Goal: Task Accomplishment & Management: Use online tool/utility

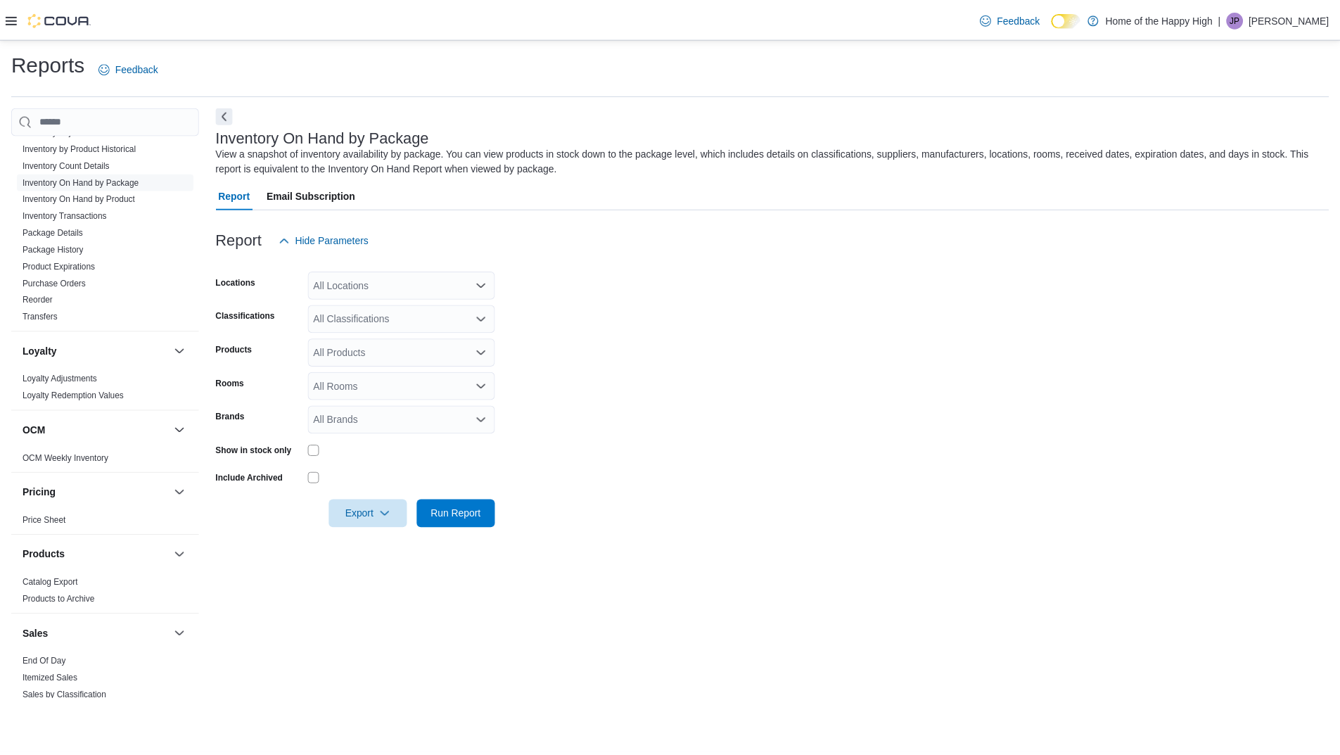
scroll to position [493, 0]
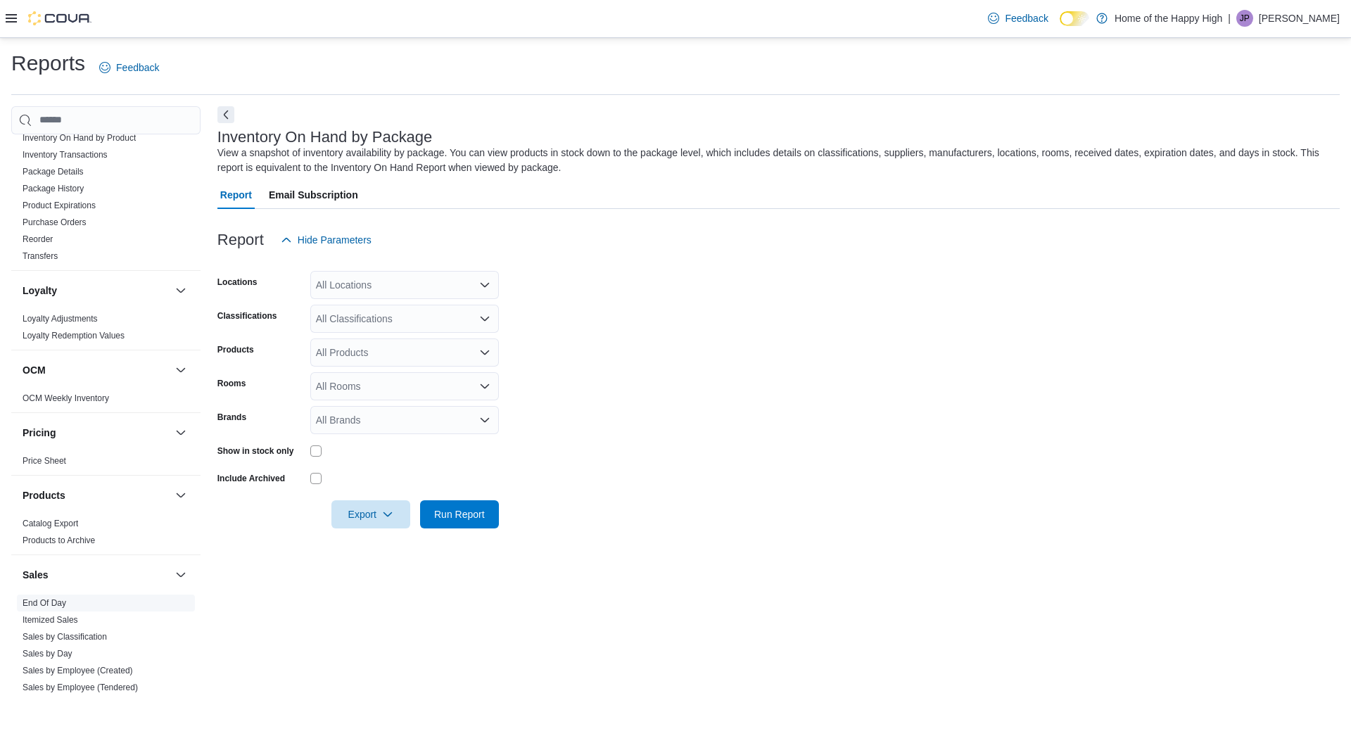
click at [46, 601] on link "End Of Day" at bounding box center [45, 603] width 44 height 10
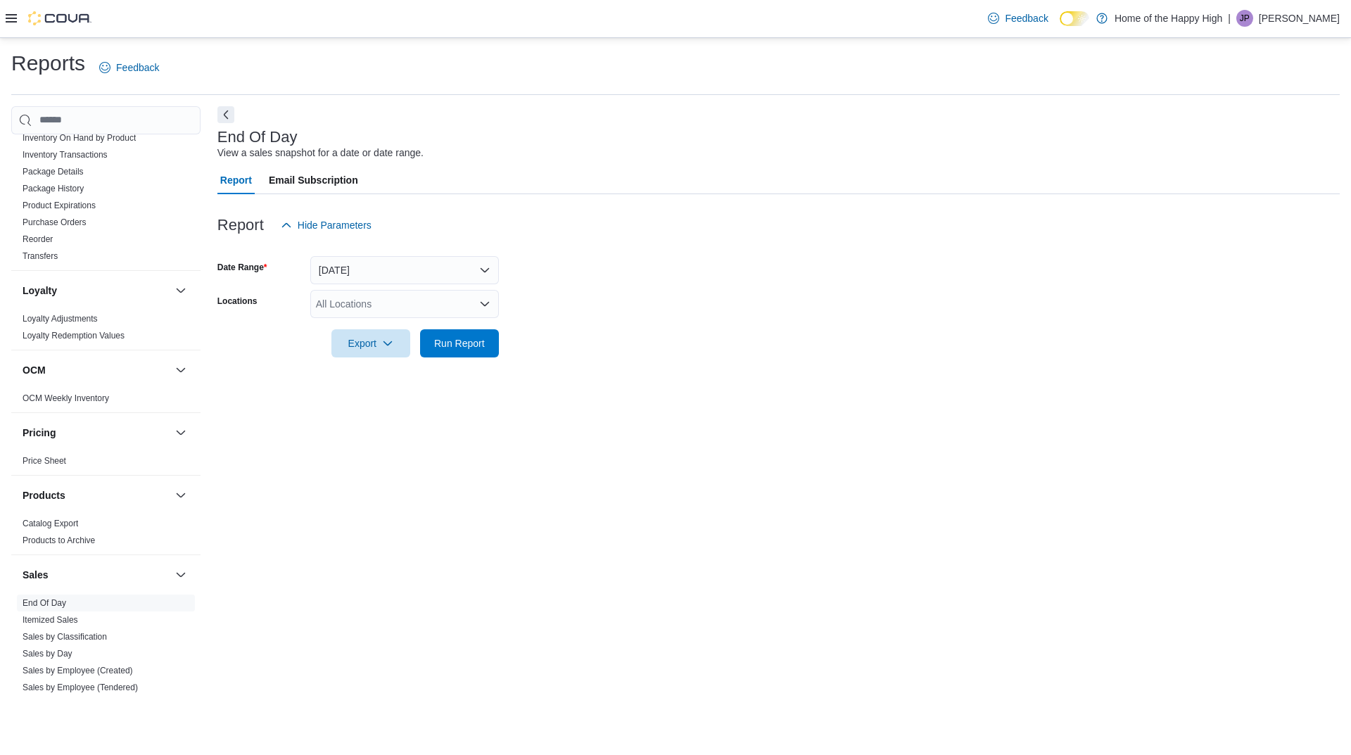
click at [333, 303] on div "All Locations" at bounding box center [404, 304] width 189 height 28
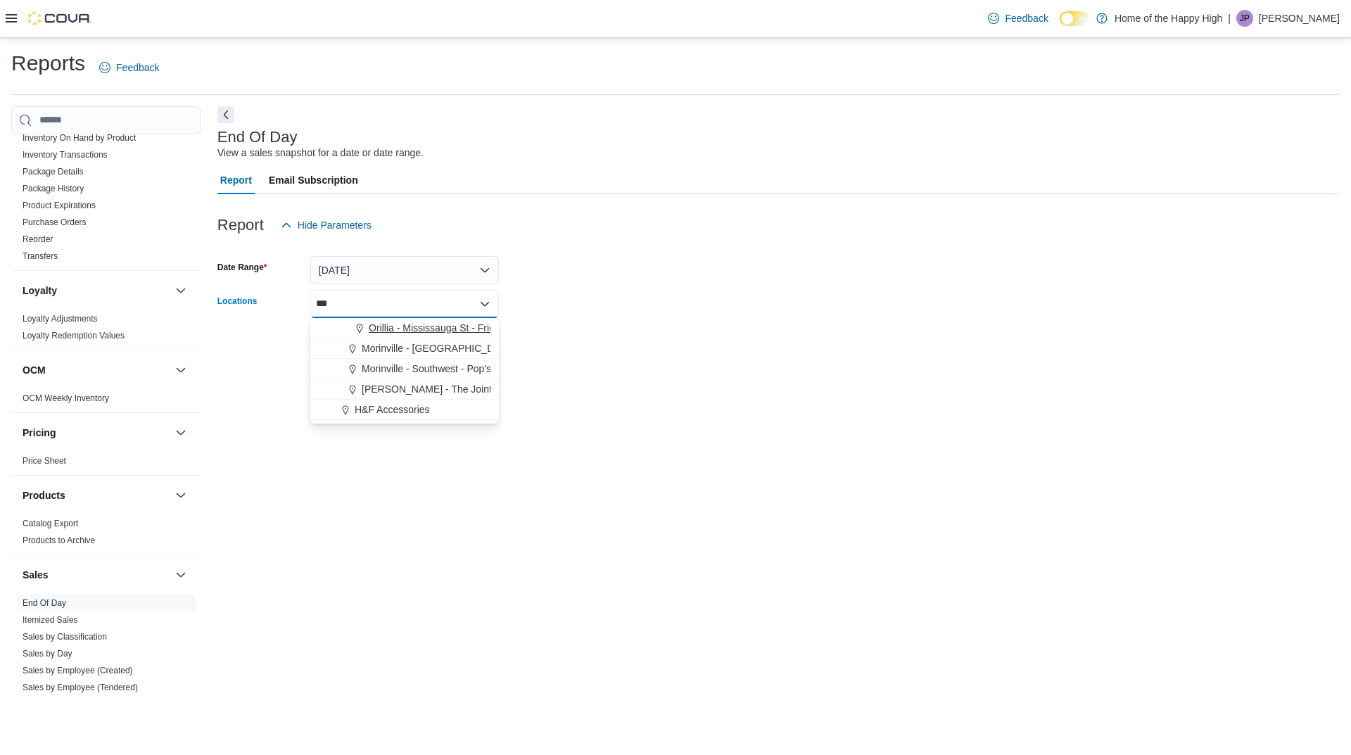
type input "***"
click at [471, 325] on span "Orillia - Mississauga St - Friendly Stranger" at bounding box center [461, 328] width 184 height 14
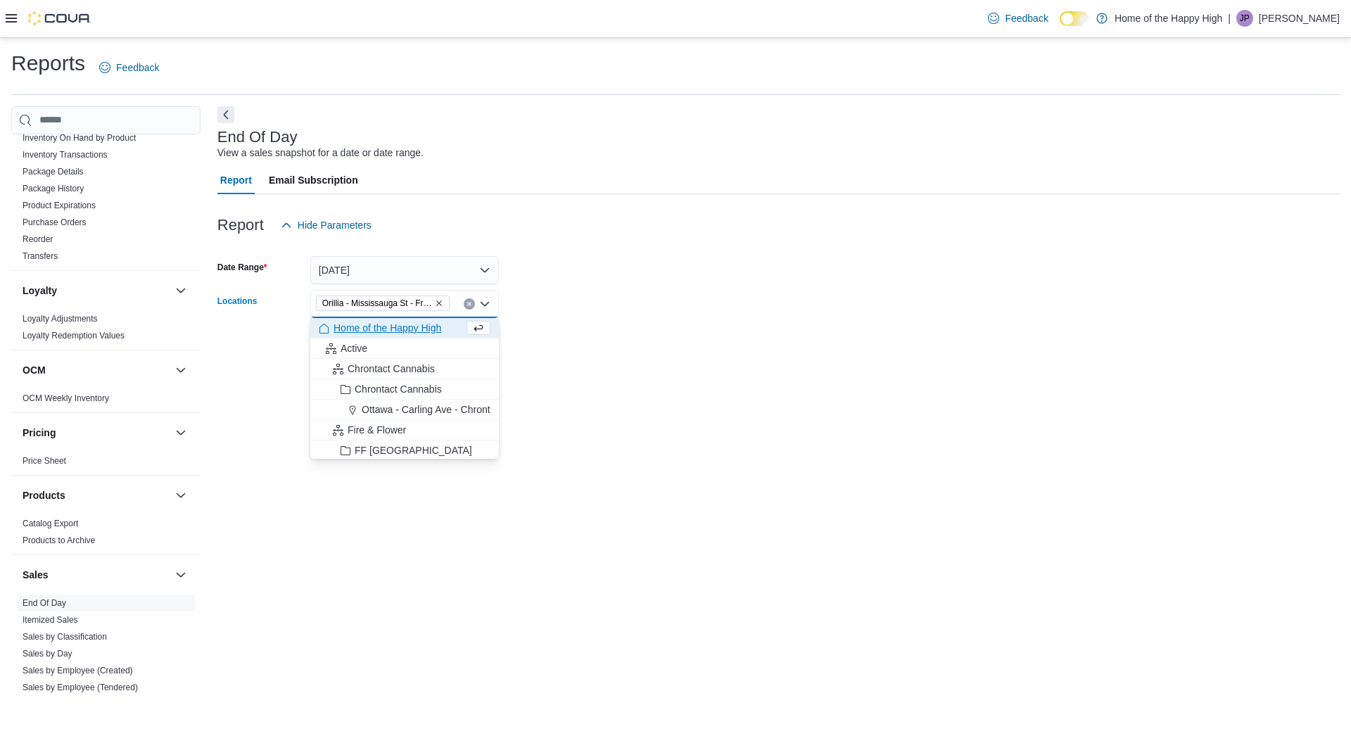
click at [637, 277] on form "Date Range [DATE] Locations [GEOGRAPHIC_DATA] - [GEOGRAPHIC_DATA] St - Friendly…" at bounding box center [778, 298] width 1122 height 118
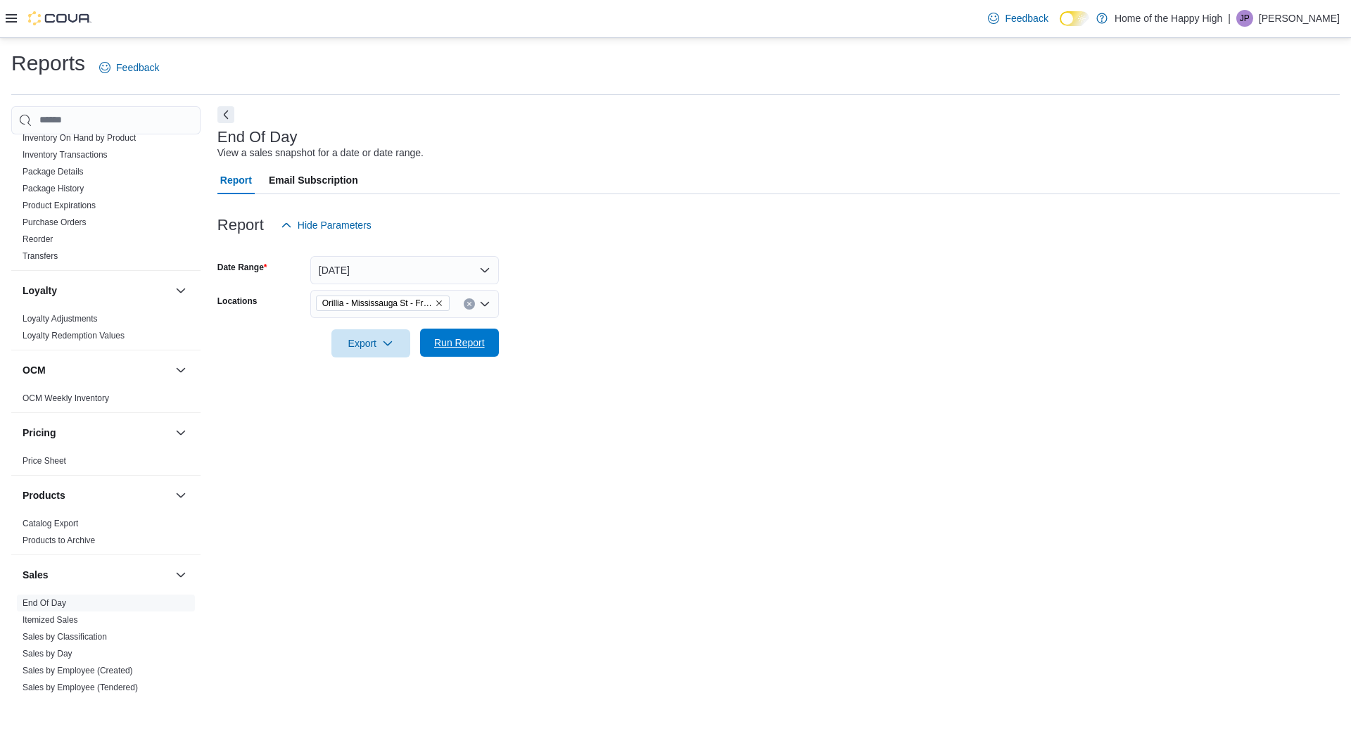
click at [480, 334] on span "Run Report" at bounding box center [460, 343] width 62 height 28
click at [384, 346] on icon "button" at bounding box center [381, 342] width 11 height 11
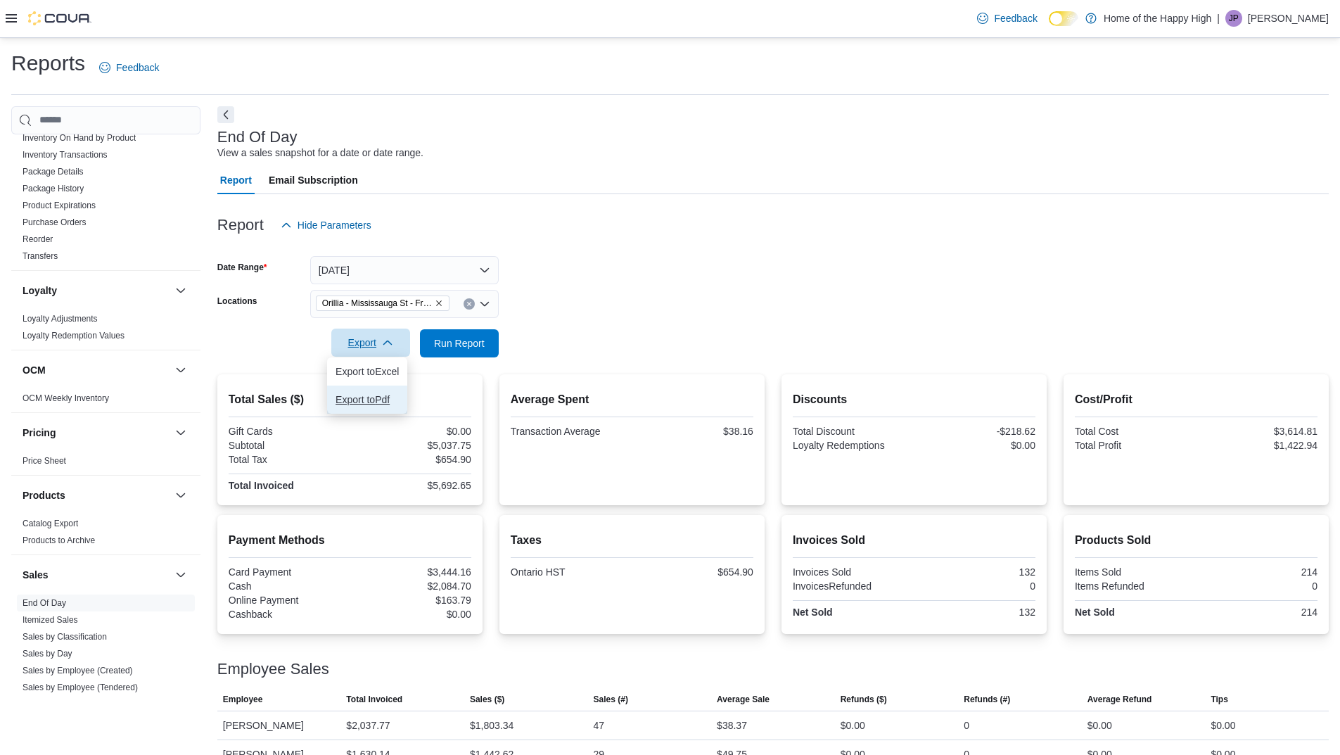
click at [388, 391] on button "Export to Pdf" at bounding box center [367, 400] width 80 height 28
